Goal: Navigation & Orientation: Find specific page/section

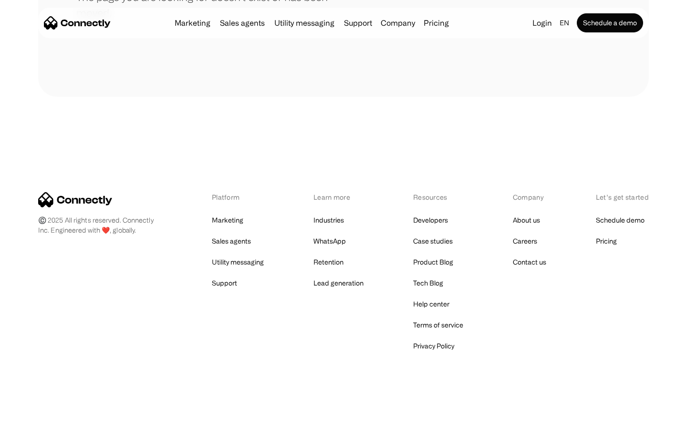
scroll to position [174, 0]
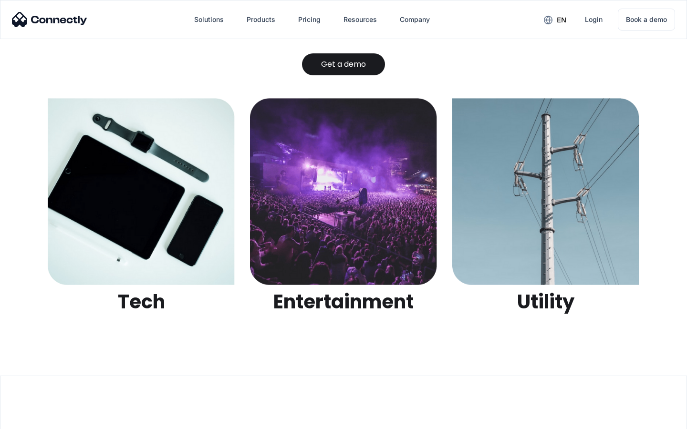
scroll to position [3008, 0]
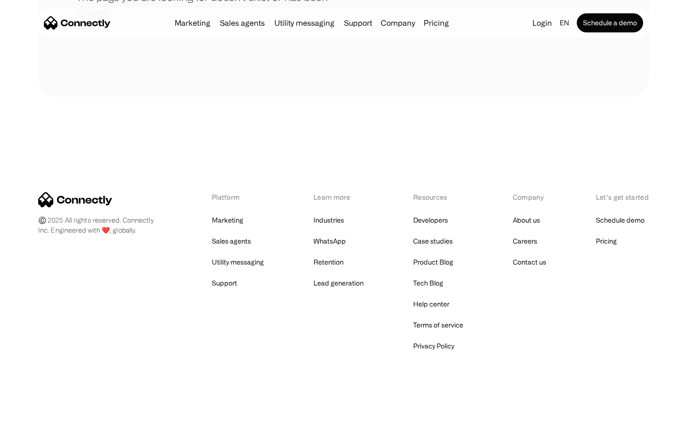
scroll to position [174, 0]
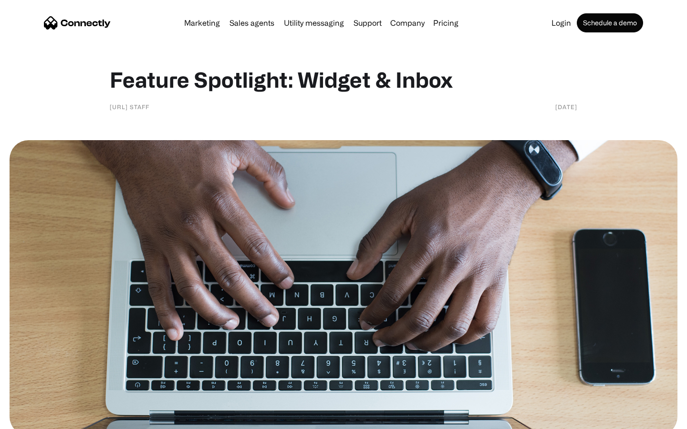
scroll to position [712, 0]
